Goal: Information Seeking & Learning: Learn about a topic

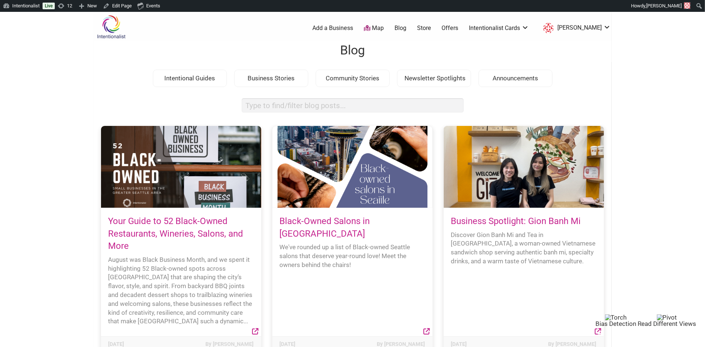
click at [322, 222] on link "Black-Owned Salons in [GEOGRAPHIC_DATA]" at bounding box center [325, 227] width 90 height 23
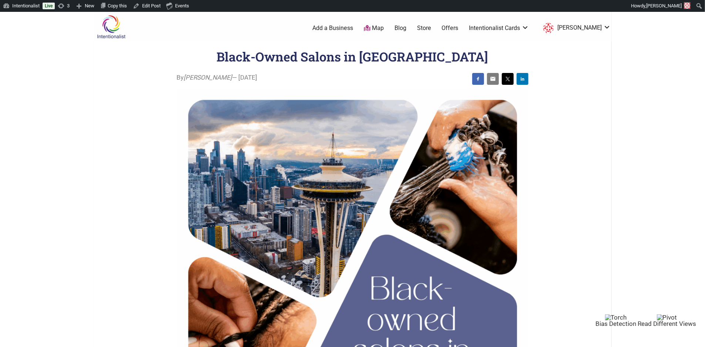
scroll to position [14, 0]
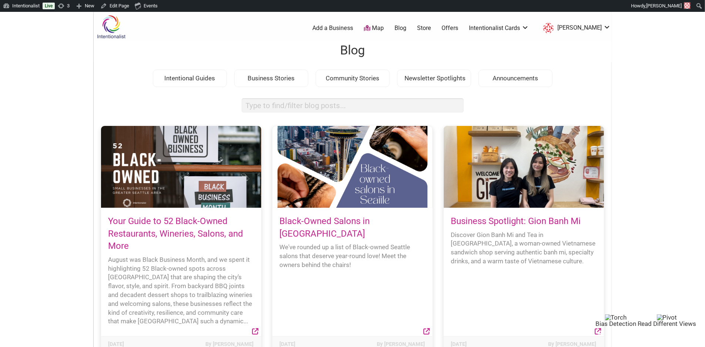
click at [194, 199] on div at bounding box center [181, 167] width 160 height 82
